Goal: Transaction & Acquisition: Purchase product/service

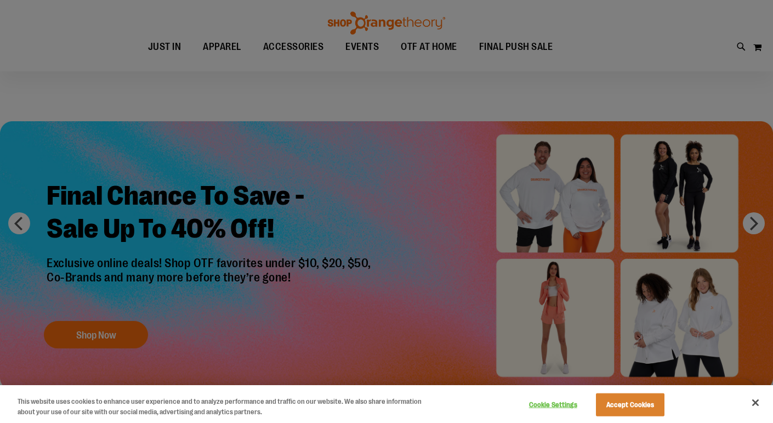
scroll to position [10, 0]
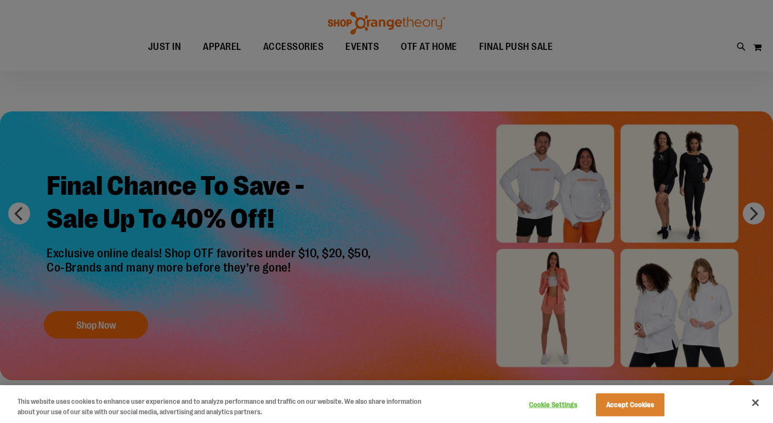
click at [112, 318] on div at bounding box center [386, 211] width 773 height 423
click at [637, 397] on button "Accept Cookies" at bounding box center [630, 404] width 69 height 23
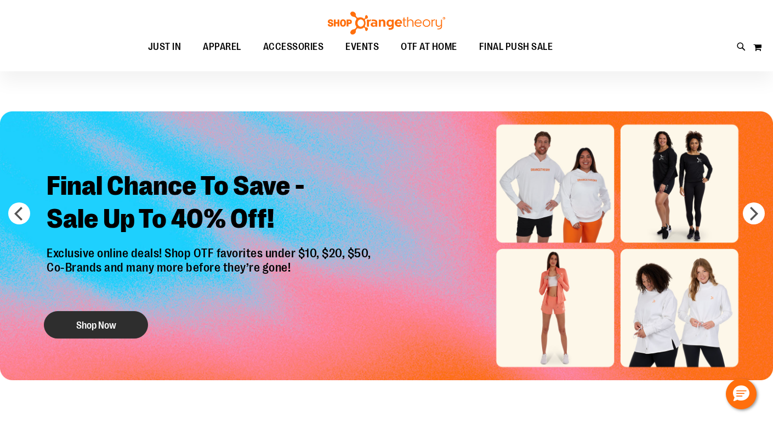
click at [107, 335] on button "Shop Now" at bounding box center [96, 324] width 104 height 27
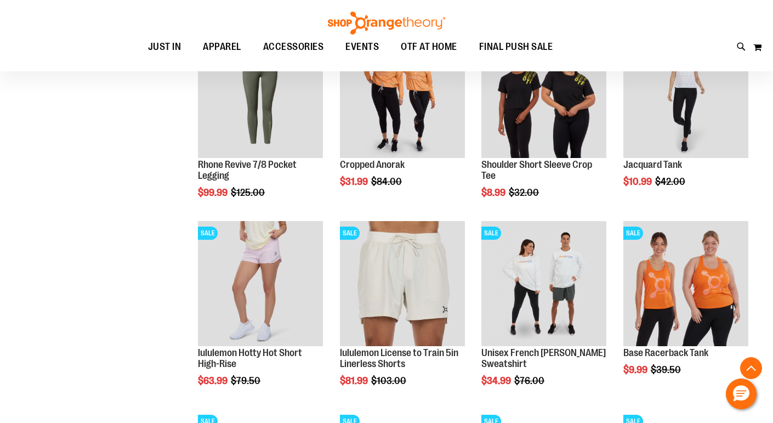
scroll to position [756, 0]
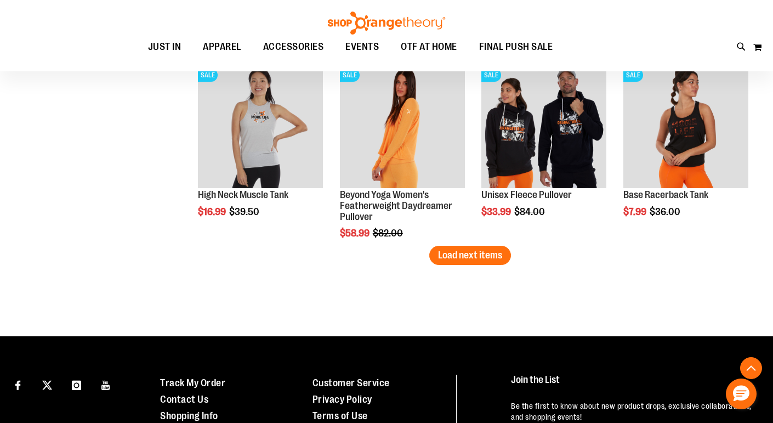
scroll to position [1667, 0]
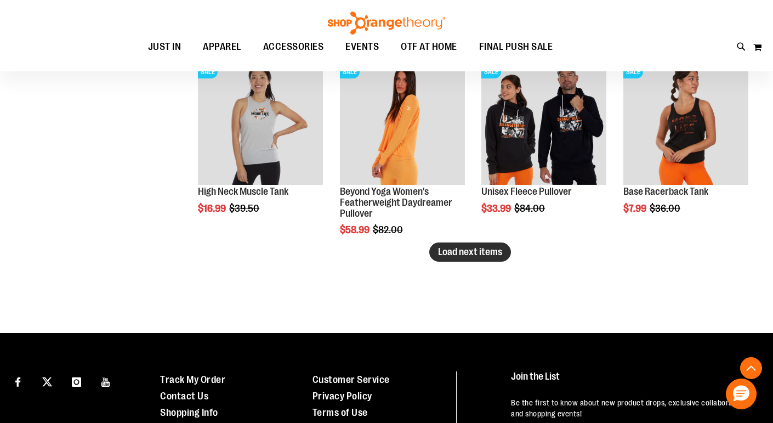
click at [475, 250] on span "Load next items" at bounding box center [470, 251] width 64 height 11
